Goal: Task Accomplishment & Management: Use online tool/utility

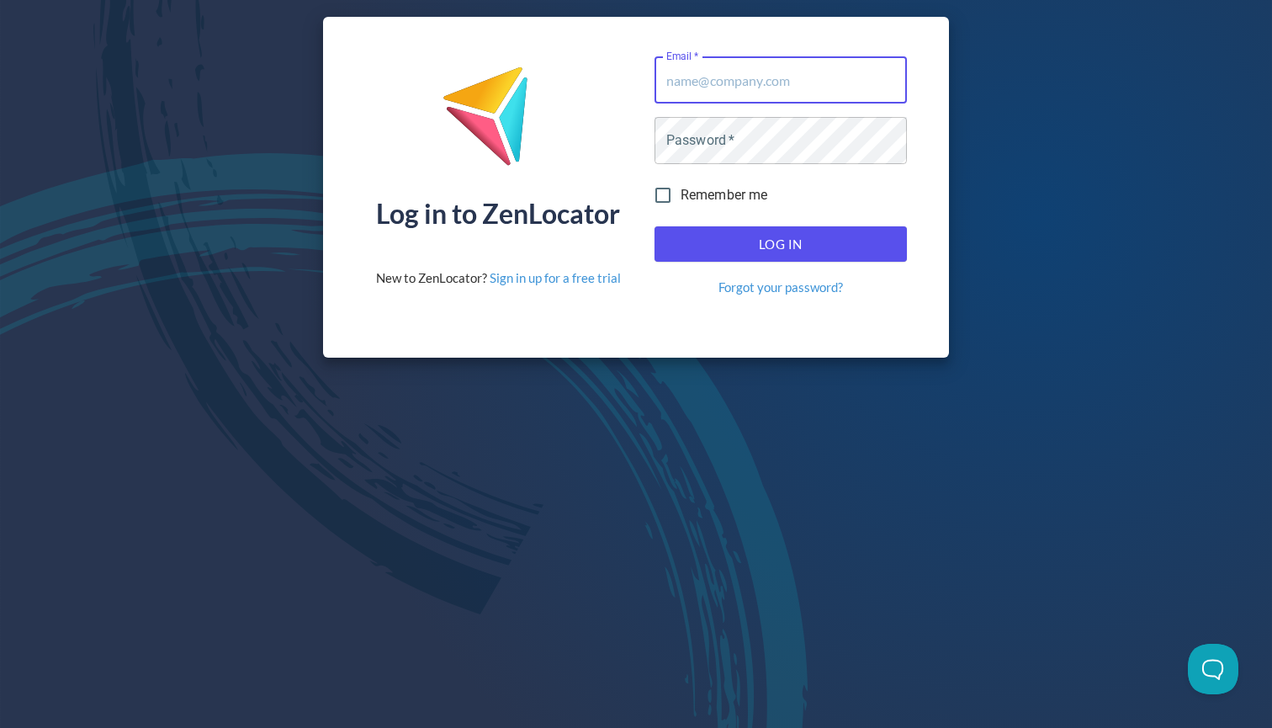
type input "[EMAIL_ADDRESS][DOMAIN_NAME]"
click at [780, 244] on button "Log In" at bounding box center [780, 243] width 252 height 35
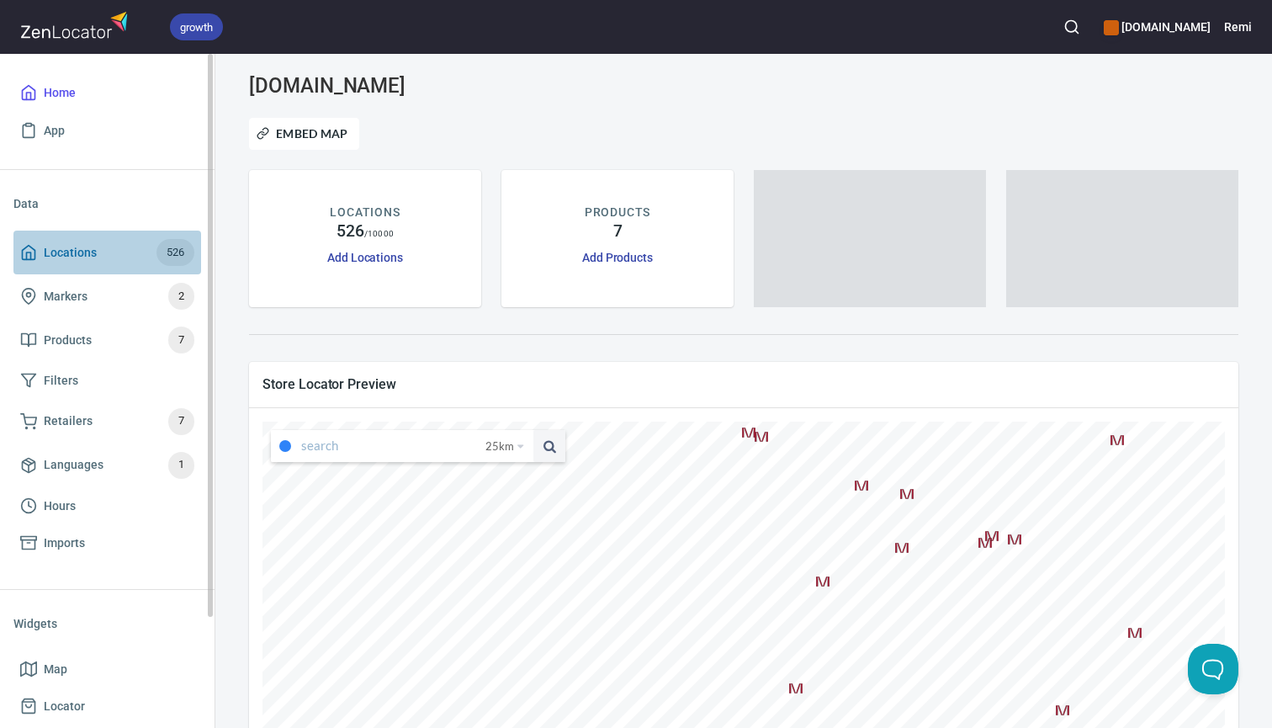
click at [76, 257] on span "Locations" at bounding box center [70, 252] width 53 height 21
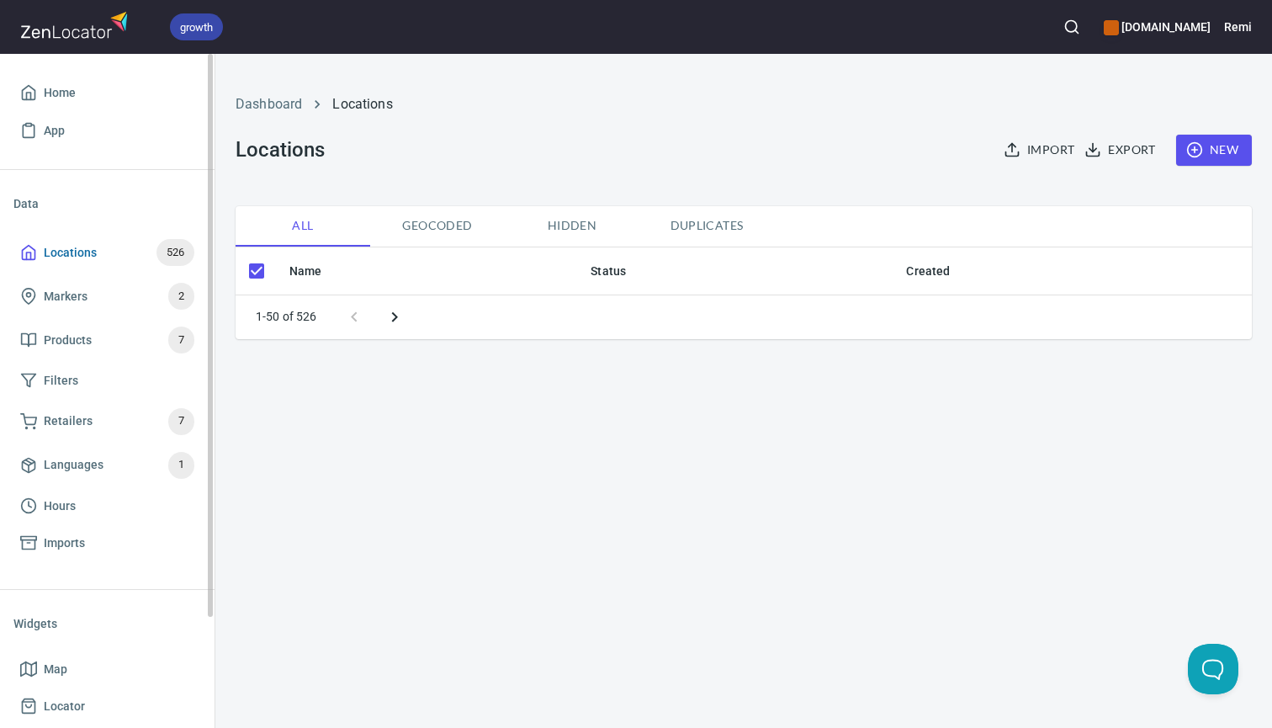
checkbox input "false"
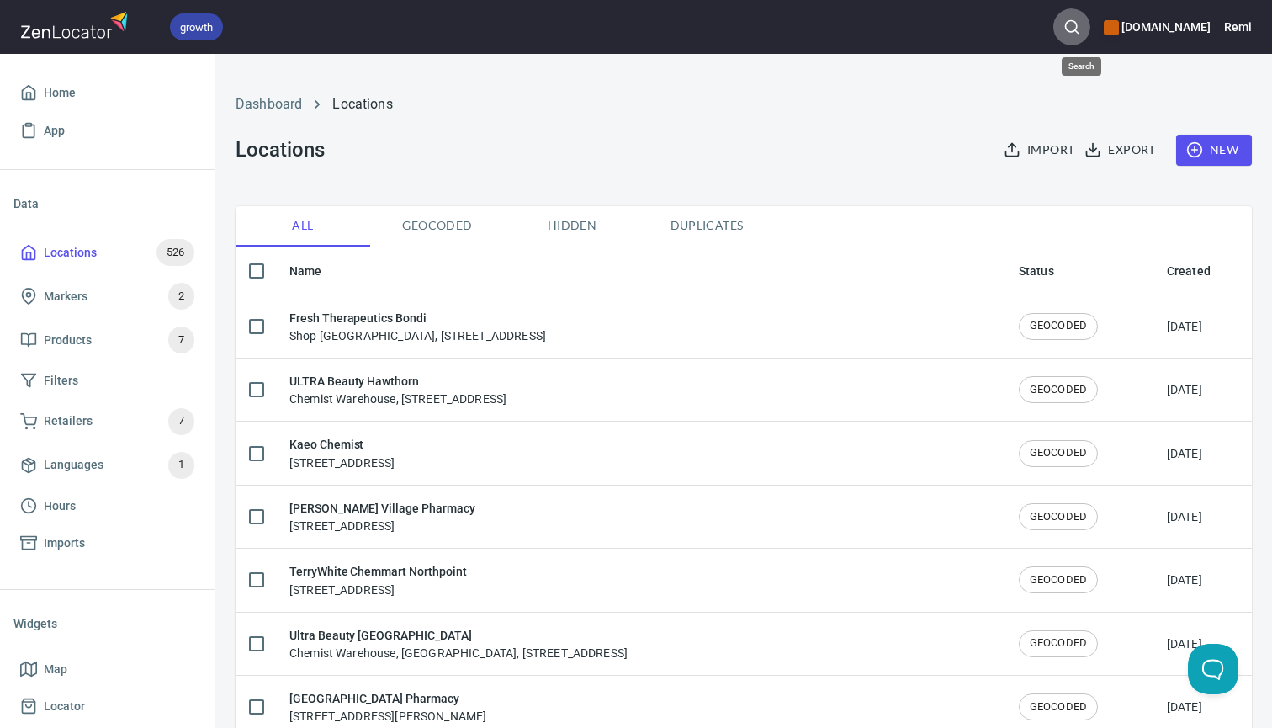
click at [1080, 25] on icon "button" at bounding box center [1071, 27] width 17 height 17
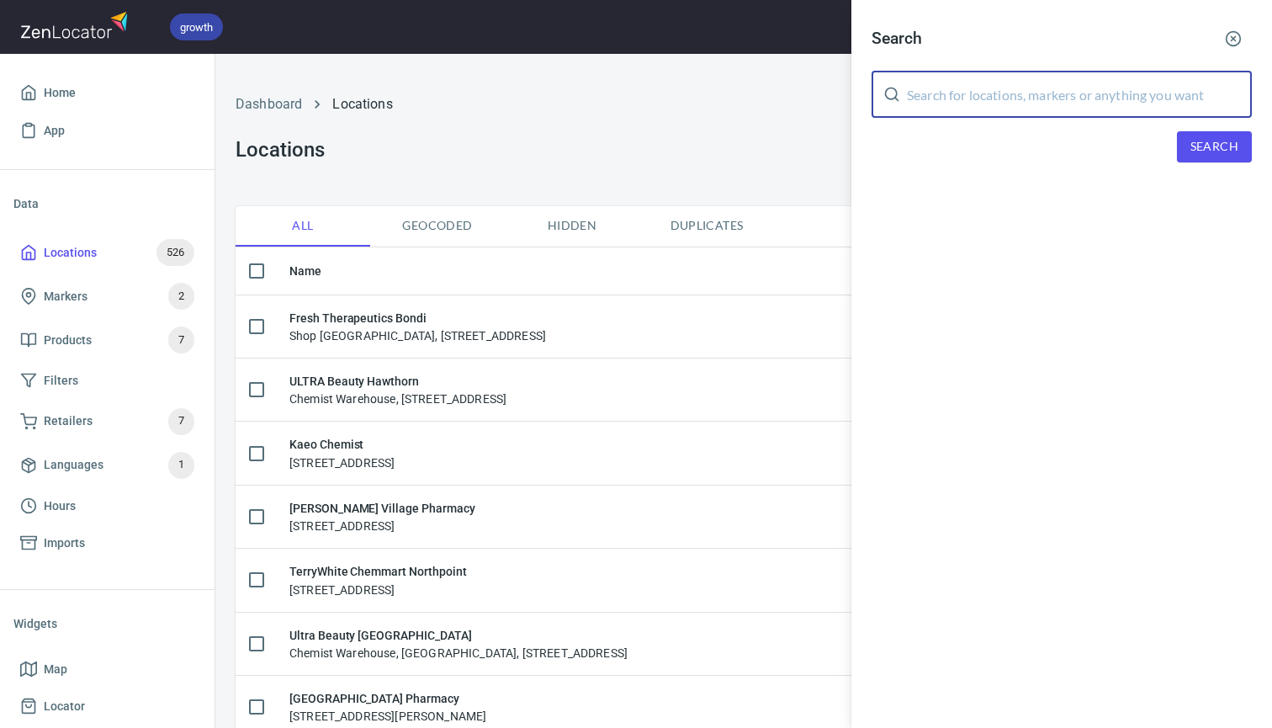
click at [936, 97] on input "text" at bounding box center [1079, 94] width 345 height 47
type input "seven hills"
click at [1231, 144] on span "Search" at bounding box center [1214, 146] width 48 height 21
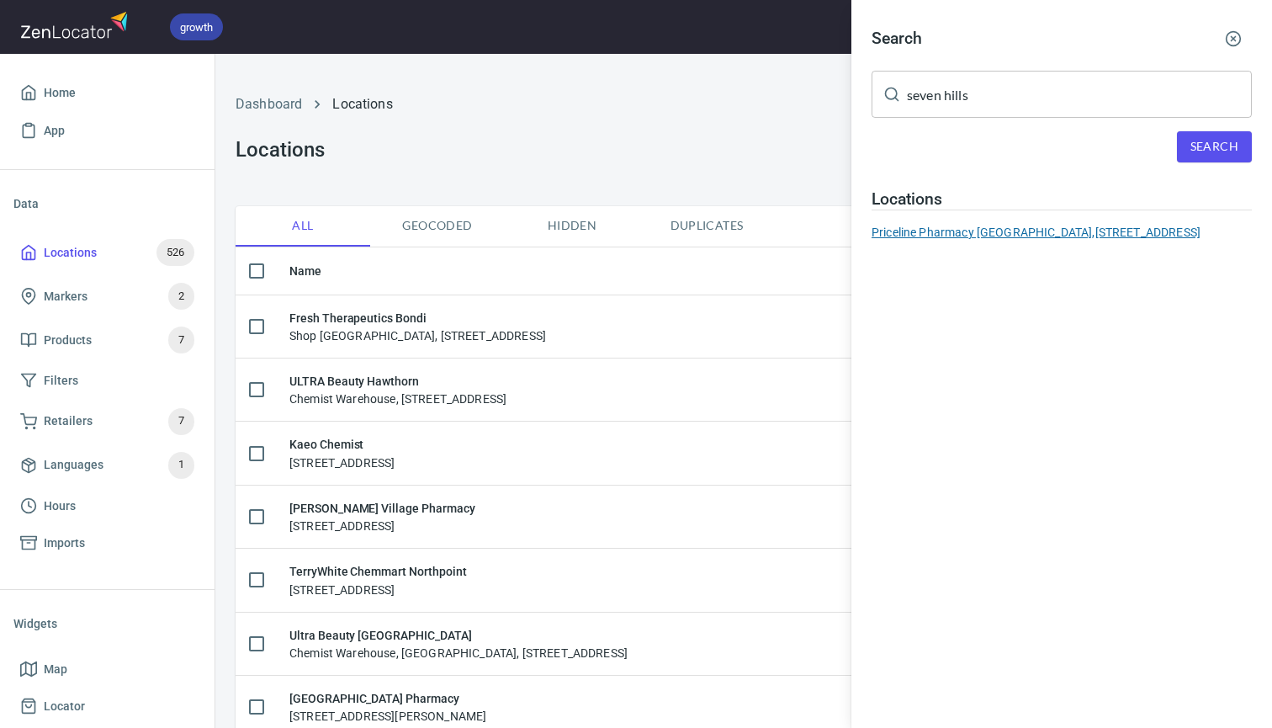
click at [992, 231] on div "Priceline Pharmacy [GEOGRAPHIC_DATA], [STREET_ADDRESS]" at bounding box center [1061, 232] width 380 height 17
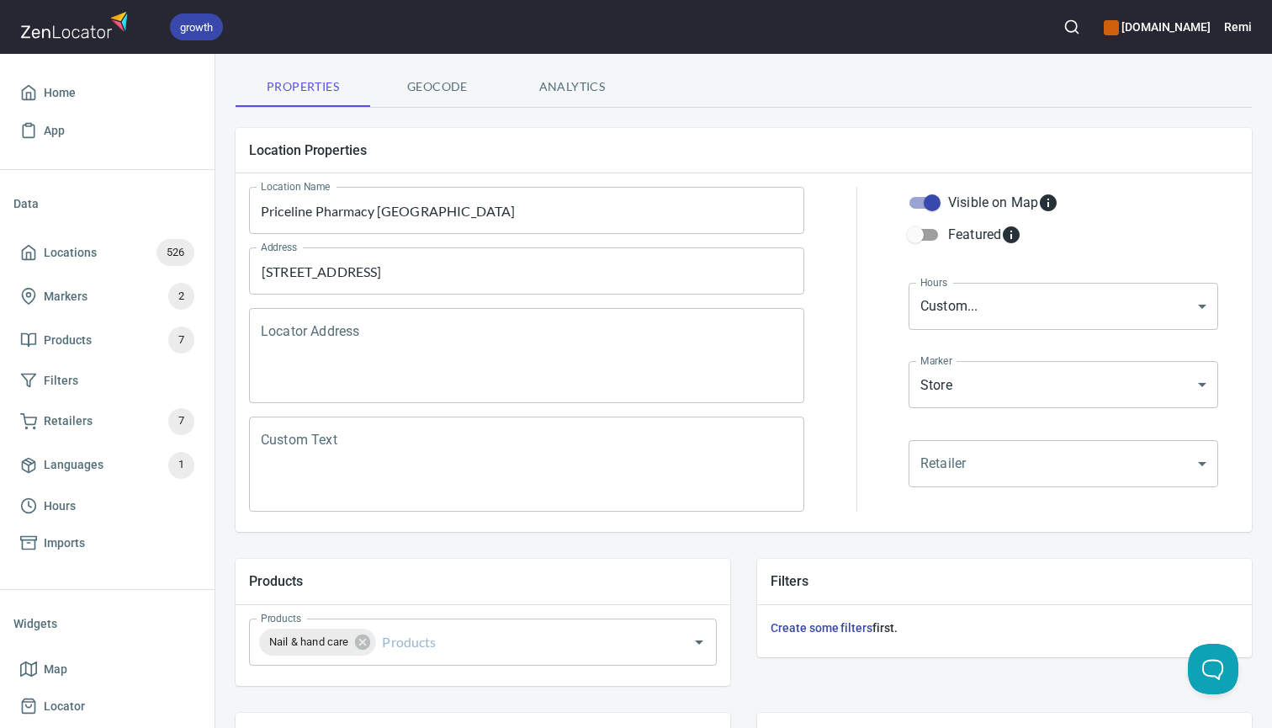
scroll to position [221, 0]
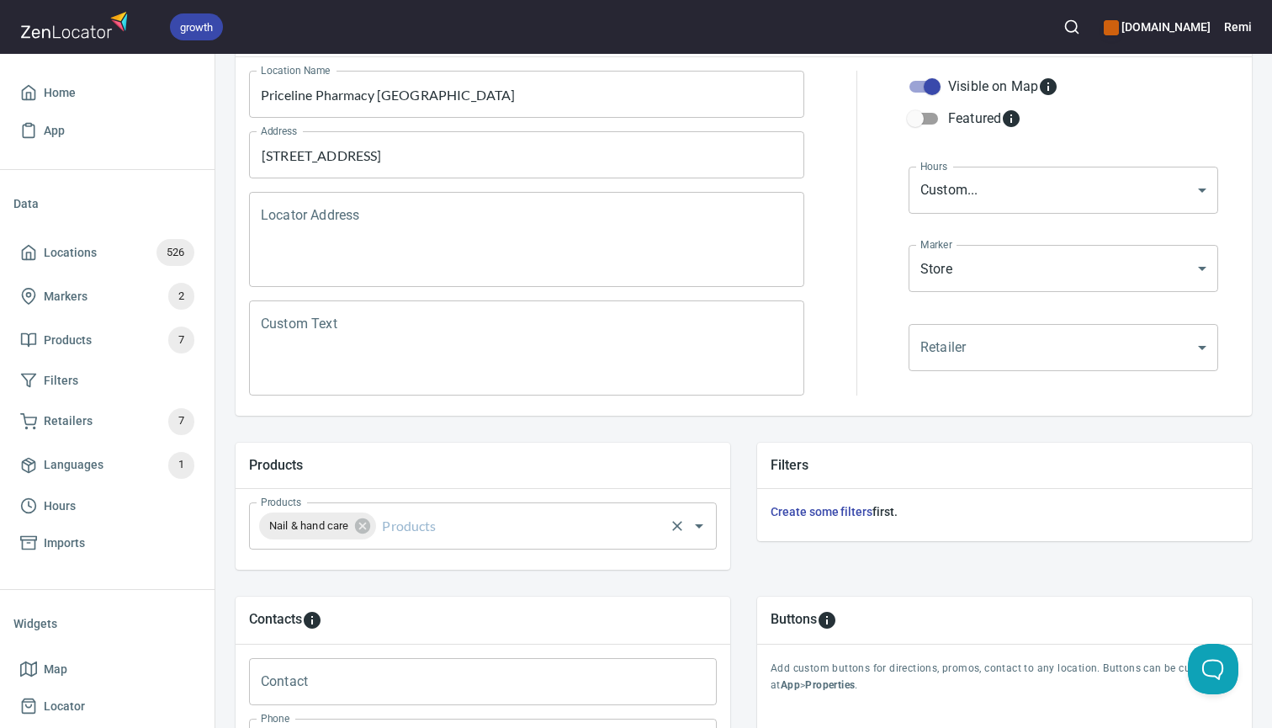
click at [532, 540] on input "Products" at bounding box center [519, 526] width 283 height 32
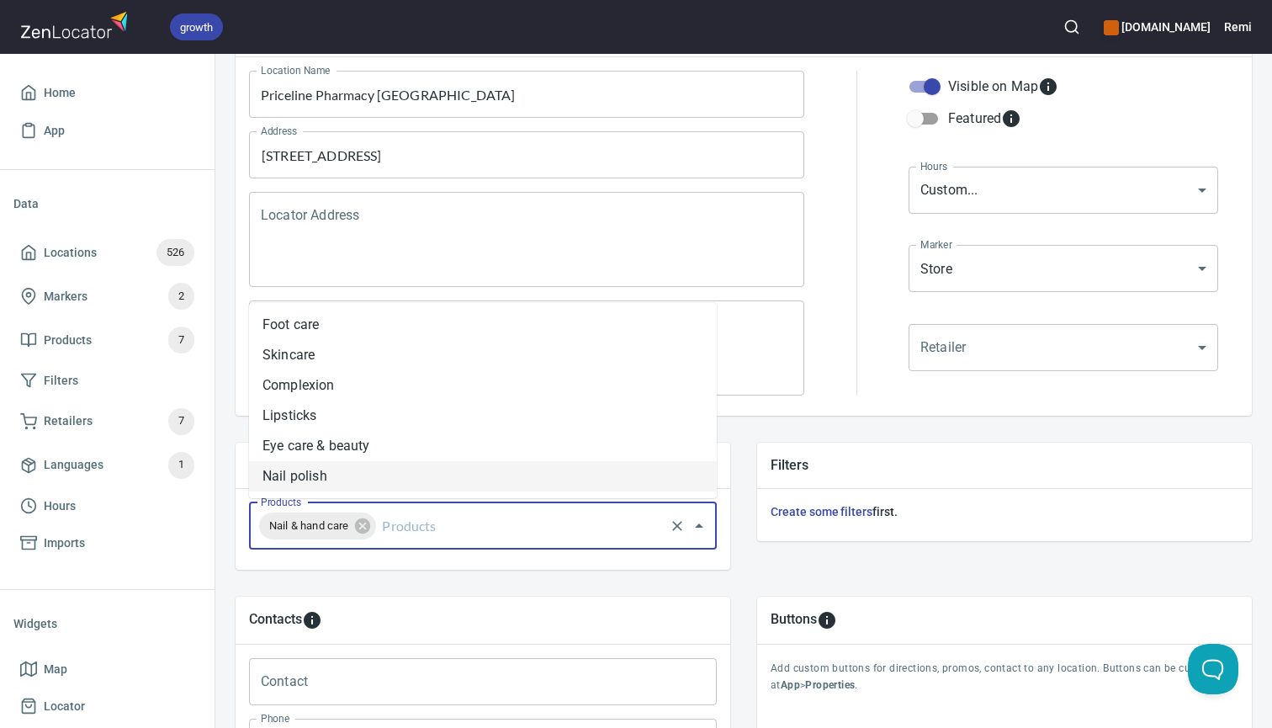
click at [389, 479] on li "Nail polish" at bounding box center [483, 476] width 468 height 30
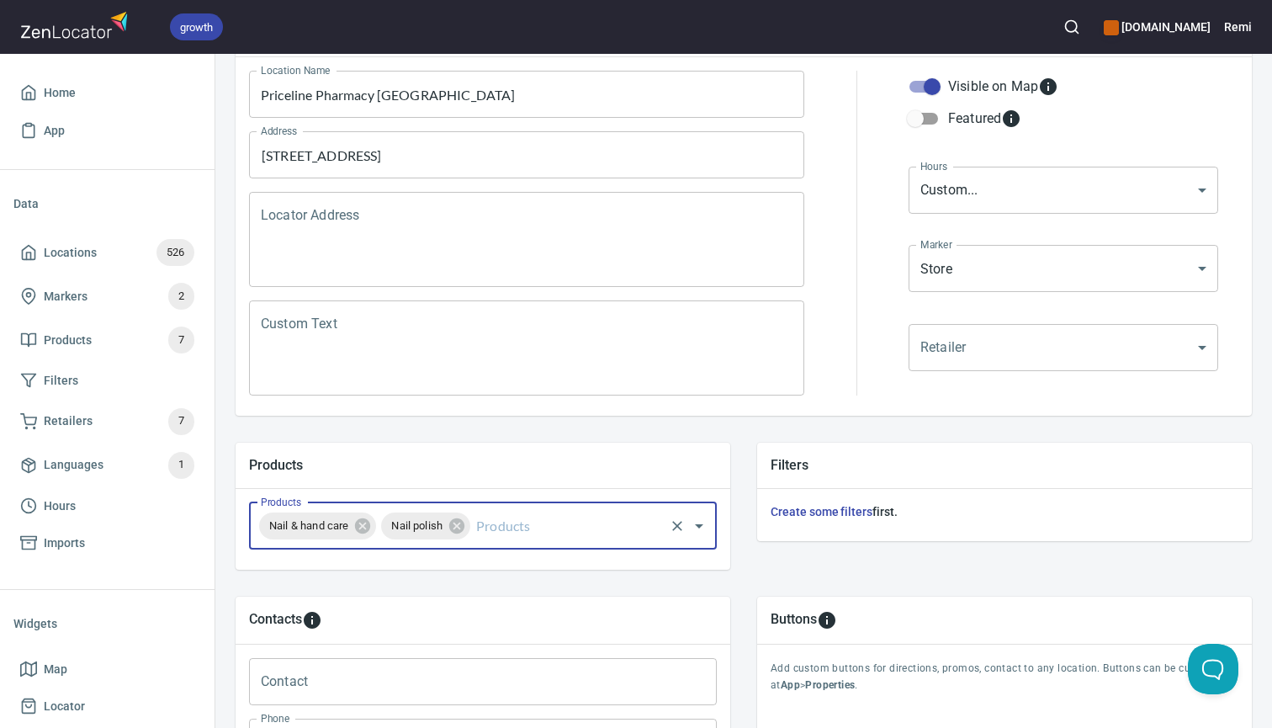
click at [505, 526] on input "Products" at bounding box center [567, 526] width 189 height 32
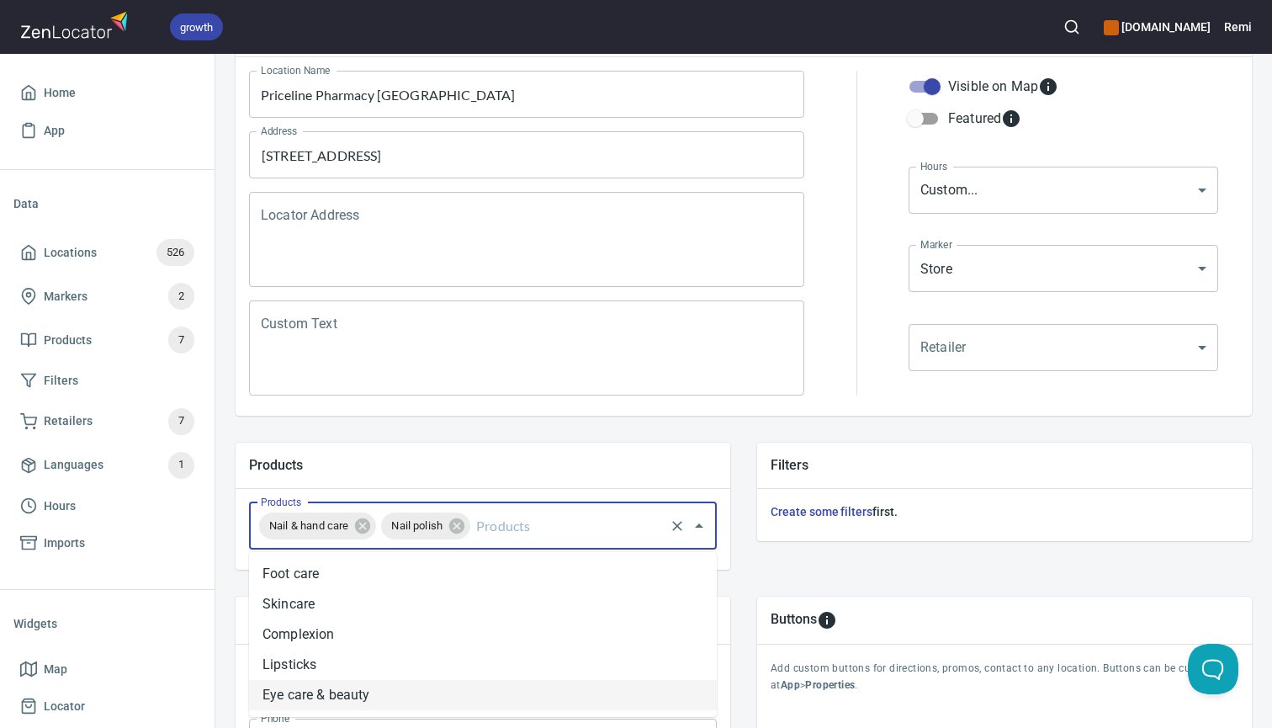
click at [511, 526] on input "Products" at bounding box center [567, 526] width 189 height 32
click at [447, 693] on li "Eye care & beauty" at bounding box center [483, 695] width 468 height 30
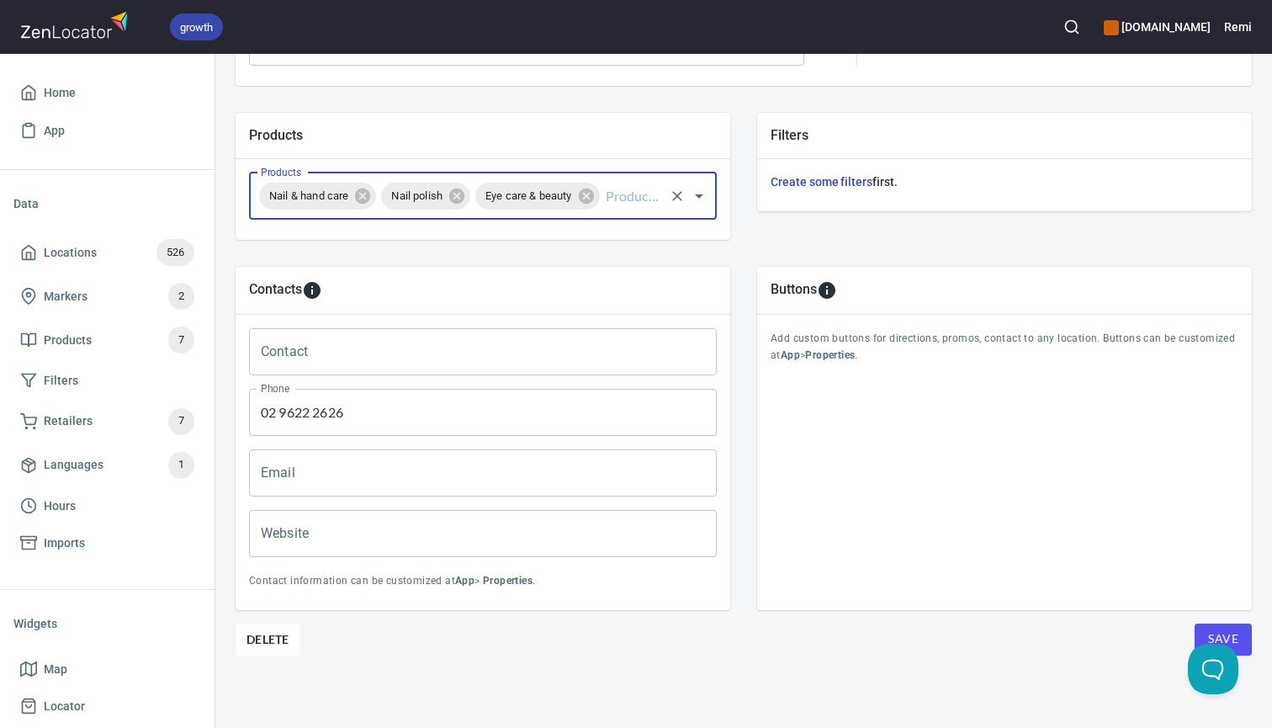
scroll to position [550, 0]
click at [1245, 637] on button "Save" at bounding box center [1222, 640] width 57 height 32
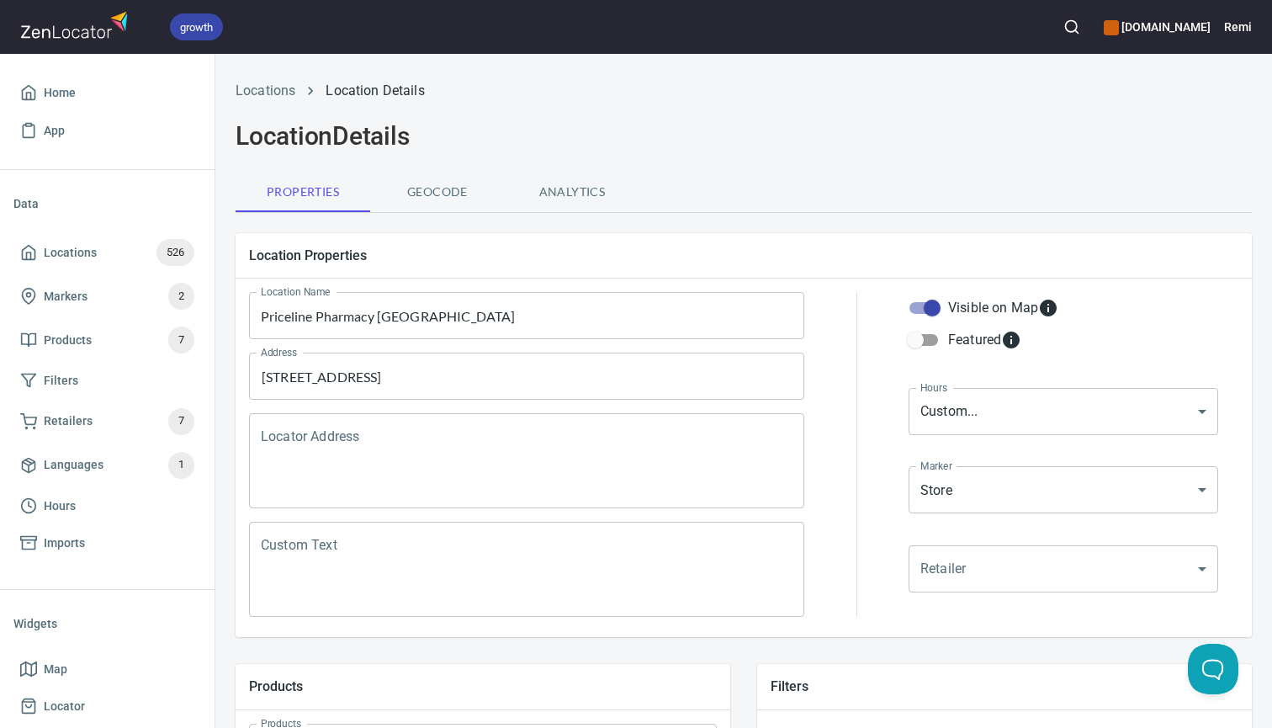
scroll to position [0, 0]
